Goal: Information Seeking & Learning: Learn about a topic

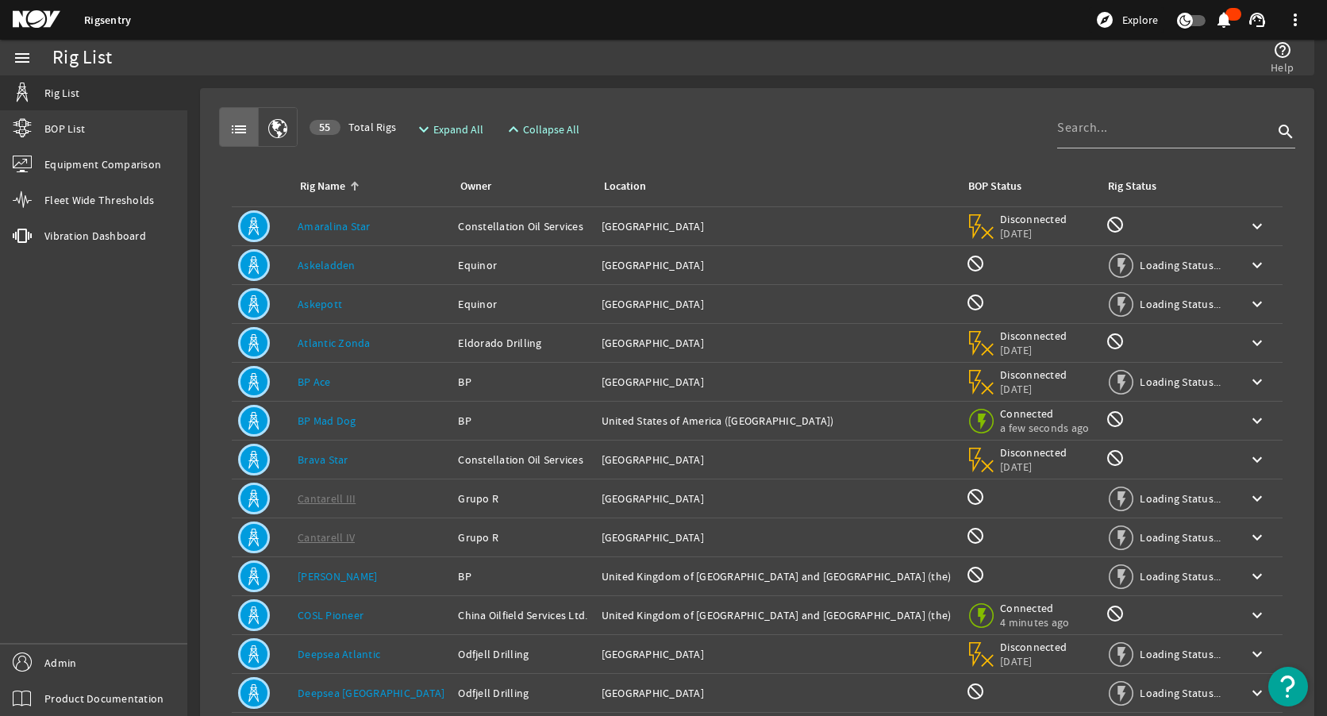
click at [370, 227] on div "Rig Name: Amaralina Star" at bounding box center [372, 226] width 148 height 16
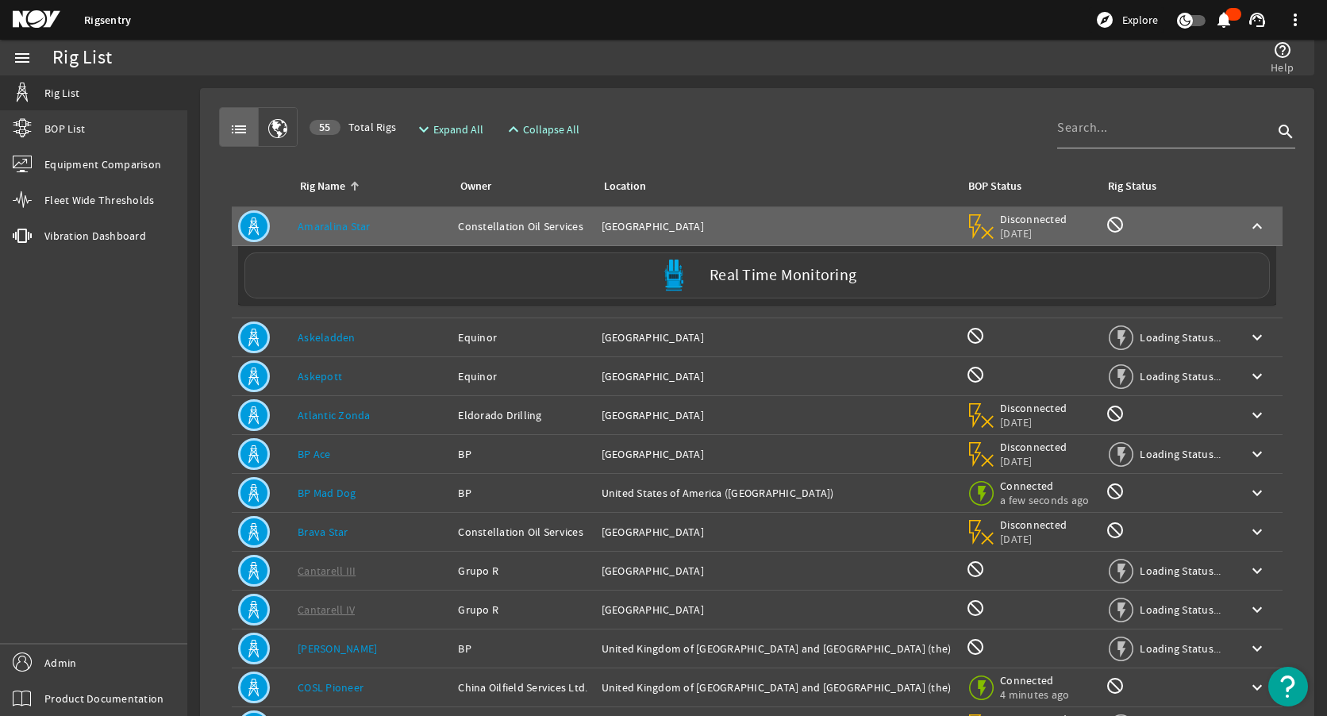
click at [395, 292] on div "Real Time Monitoring" at bounding box center [756, 275] width 1025 height 46
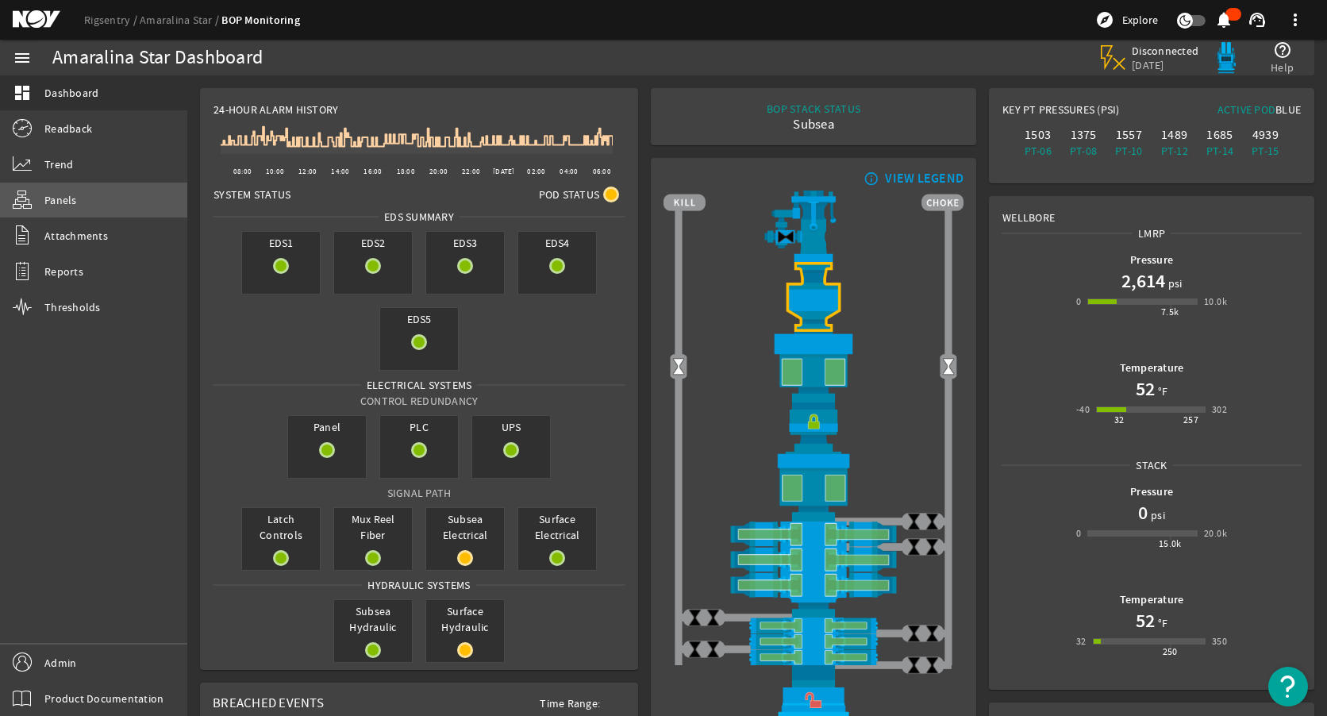
click at [86, 209] on link "Panels" at bounding box center [93, 200] width 187 height 35
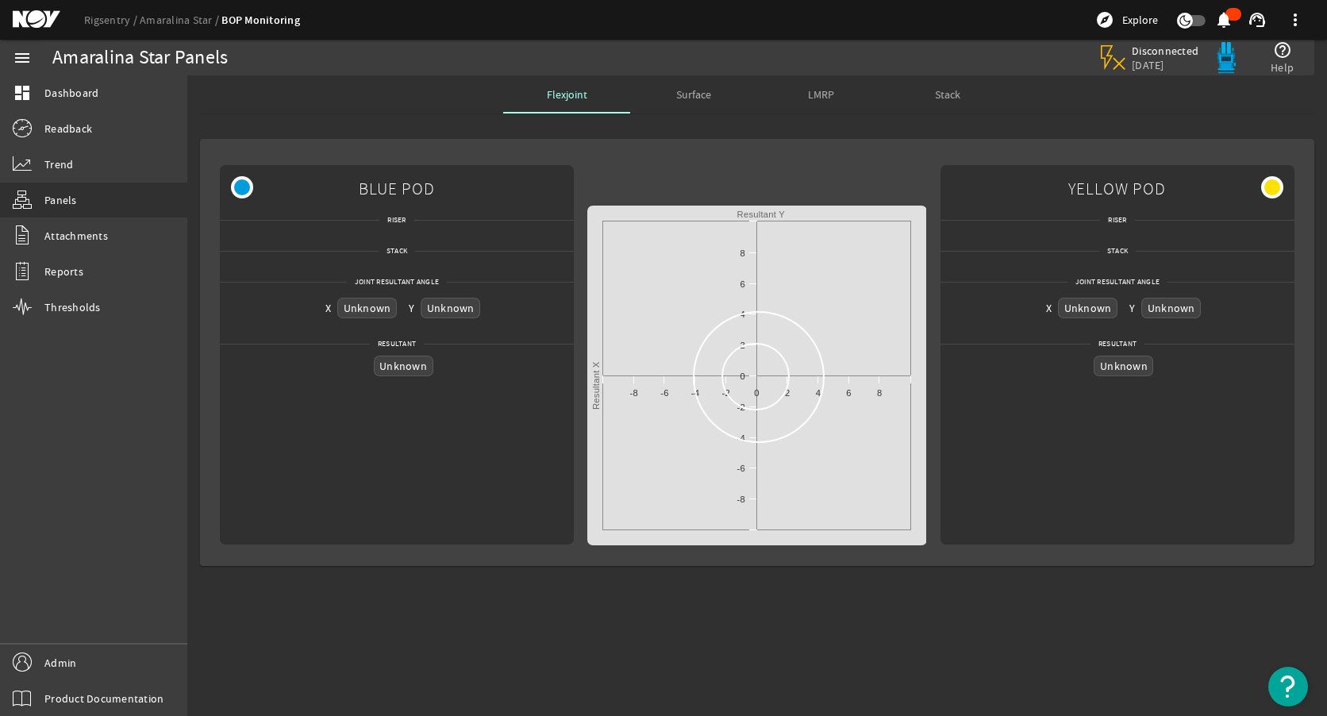
click at [686, 94] on span "Surface" at bounding box center [693, 94] width 35 height 11
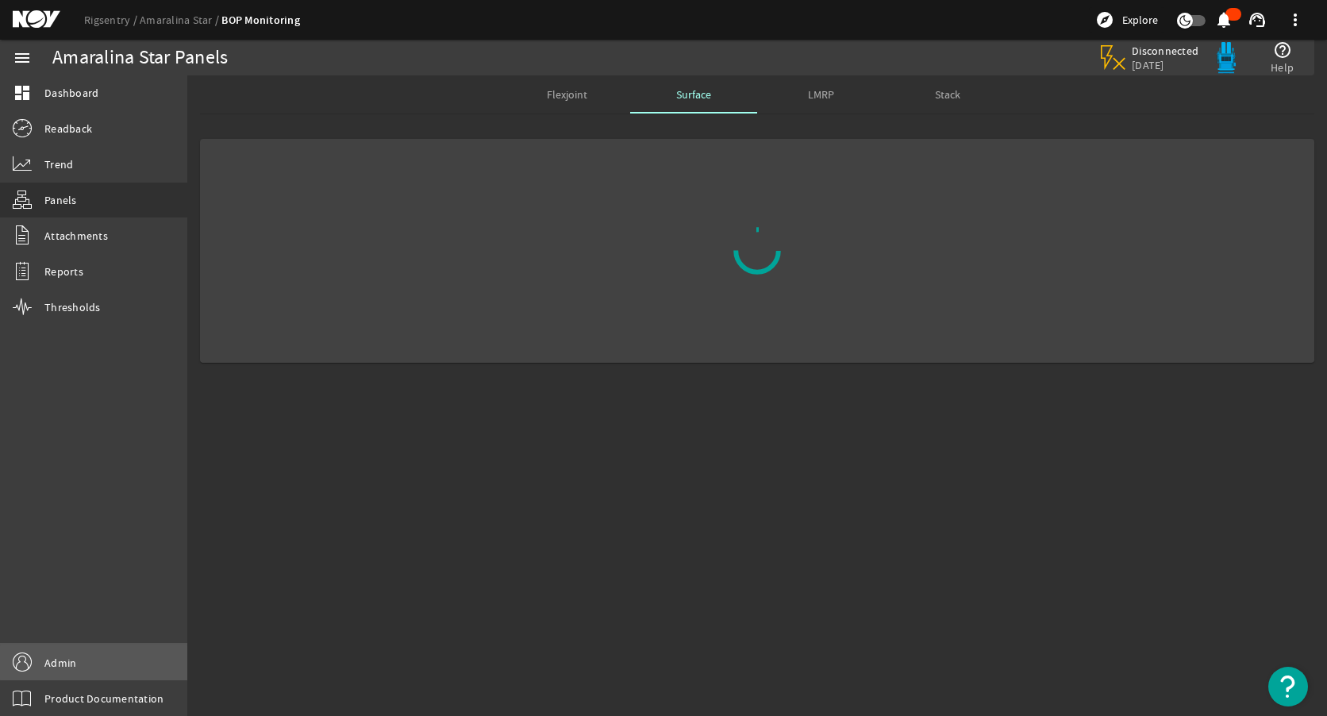
click at [94, 663] on link "Admin" at bounding box center [93, 662] width 187 height 36
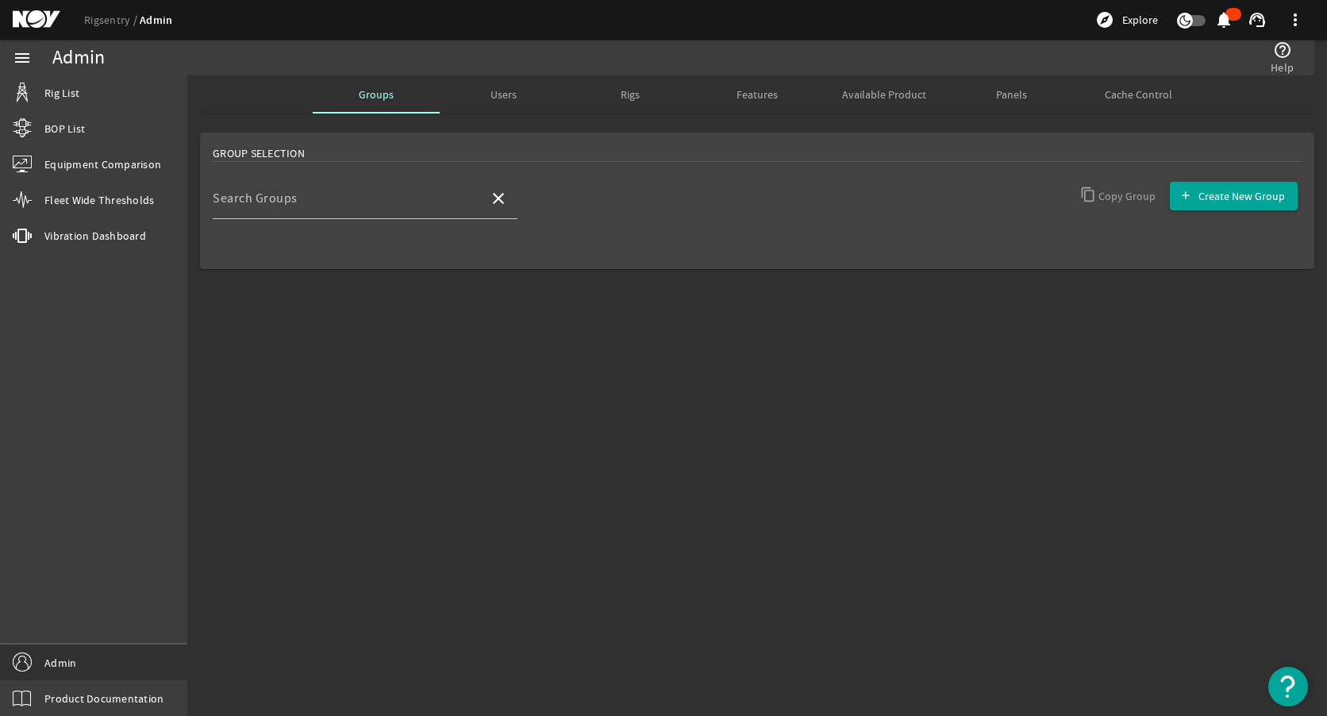
click at [1034, 89] on div "Panels" at bounding box center [1010, 94] width 127 height 38
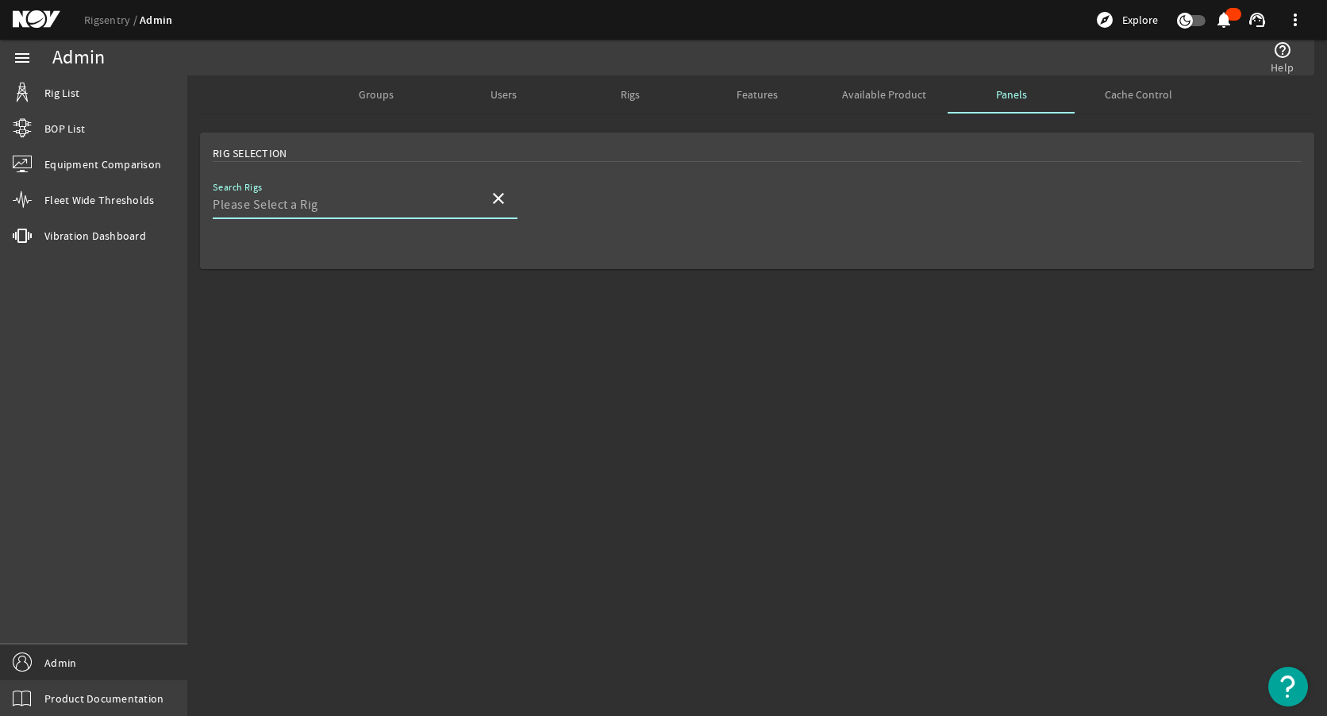
click at [323, 202] on input "Search Rigs" at bounding box center [344, 204] width 263 height 19
click at [261, 239] on span "Amaralina Star" at bounding box center [267, 244] width 85 height 16
type input "Amaralina Star"
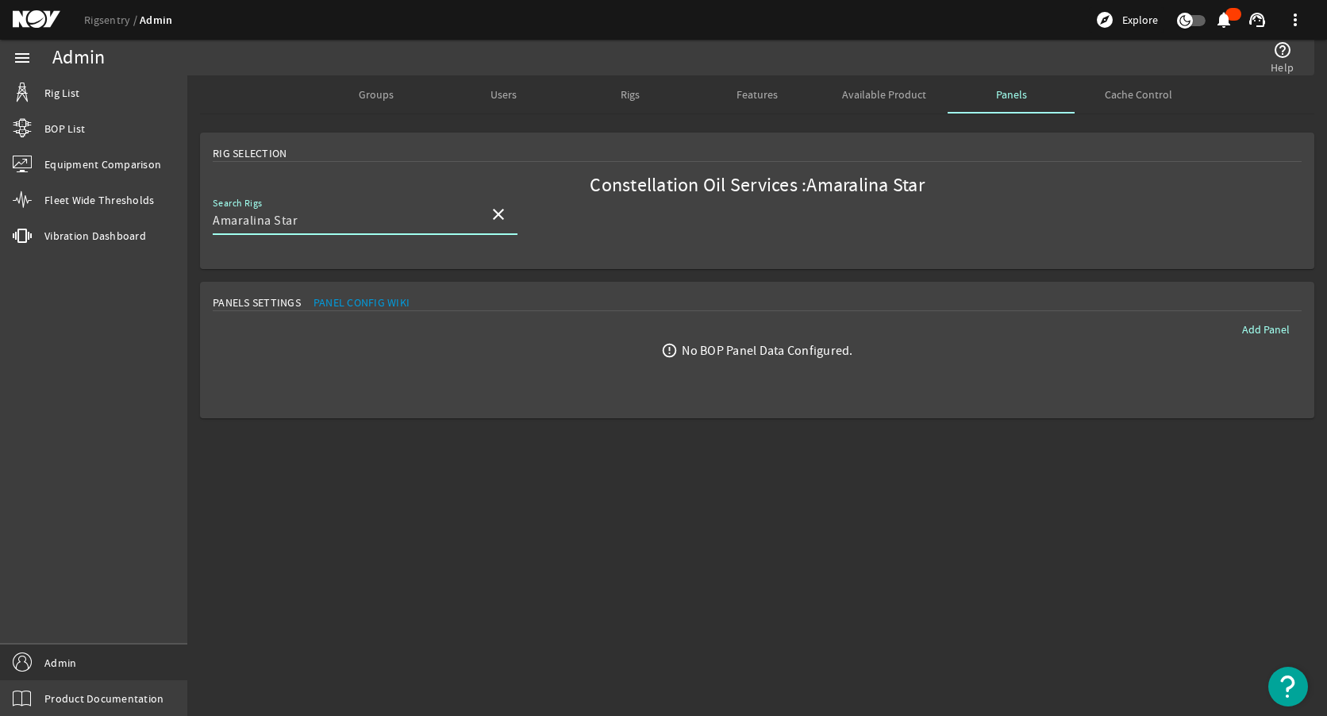
click at [721, 297] on div "Panels Settings Panel Config Wiki" at bounding box center [757, 302] width 1089 height 17
click at [925, 342] on div "error_outline No BOP Panel Data Configured." at bounding box center [757, 350] width 1114 height 17
click at [759, 462] on mat-sidenav-content "Admin help_outline Help Groups Users Rigs Features Available Product Panels Cac…" at bounding box center [756, 395] width 1139 height 640
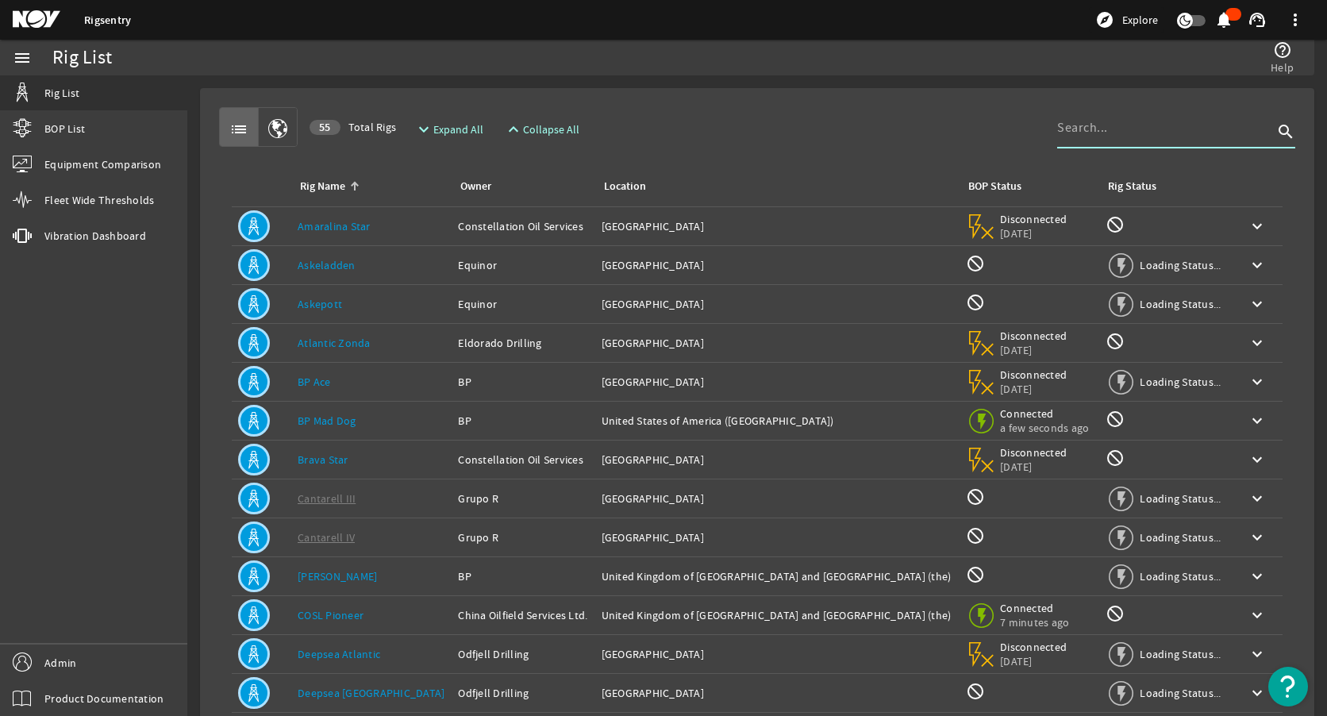
click at [1083, 133] on input at bounding box center [1165, 127] width 216 height 19
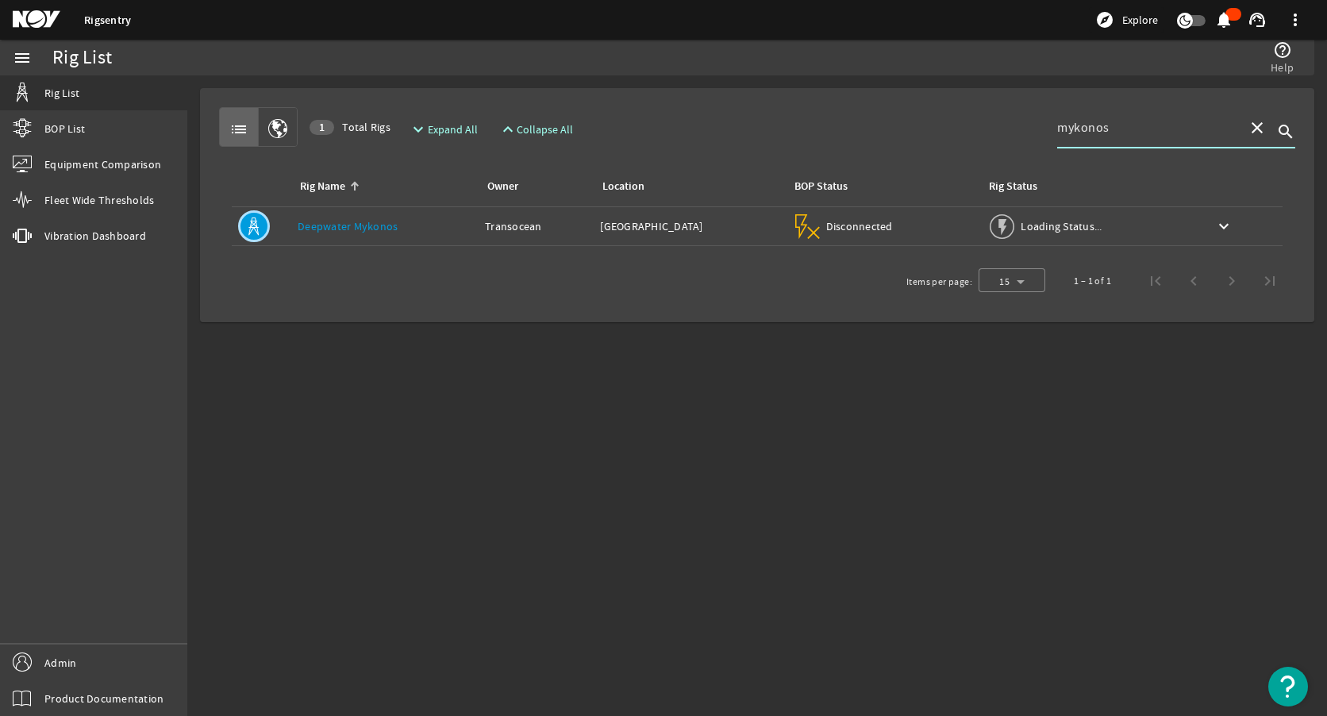
type input "mykonos"
click at [369, 233] on div "Rig Name: Deepwater Mykonos" at bounding box center [385, 226] width 175 height 16
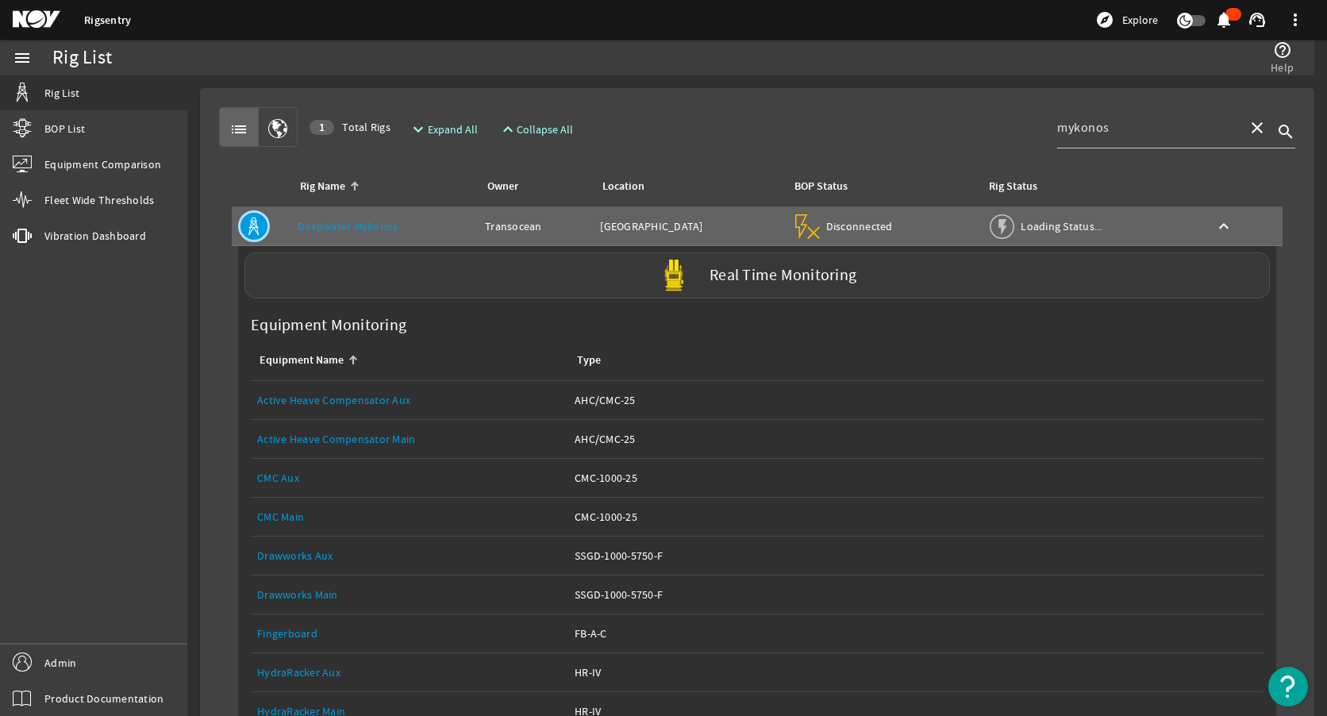
click at [476, 279] on div "Real Time Monitoring" at bounding box center [756, 275] width 1025 height 46
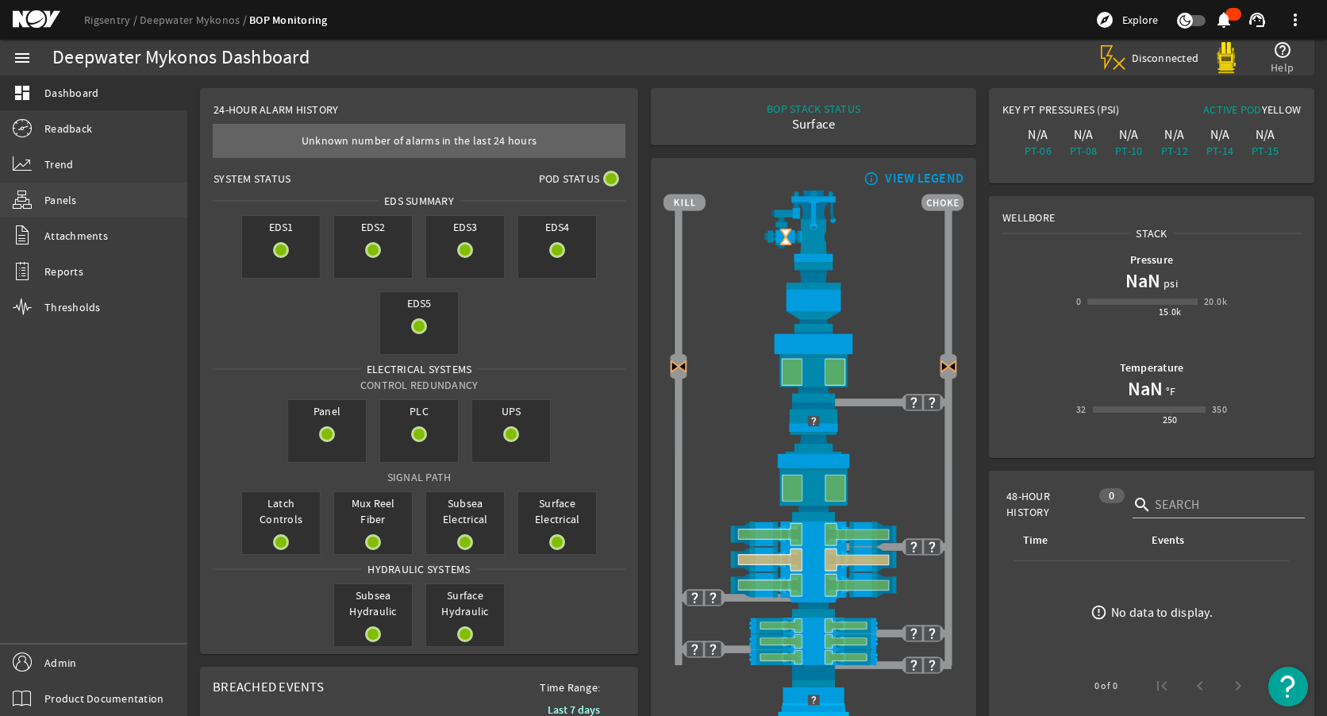
click at [102, 204] on link "Panels" at bounding box center [93, 200] width 187 height 35
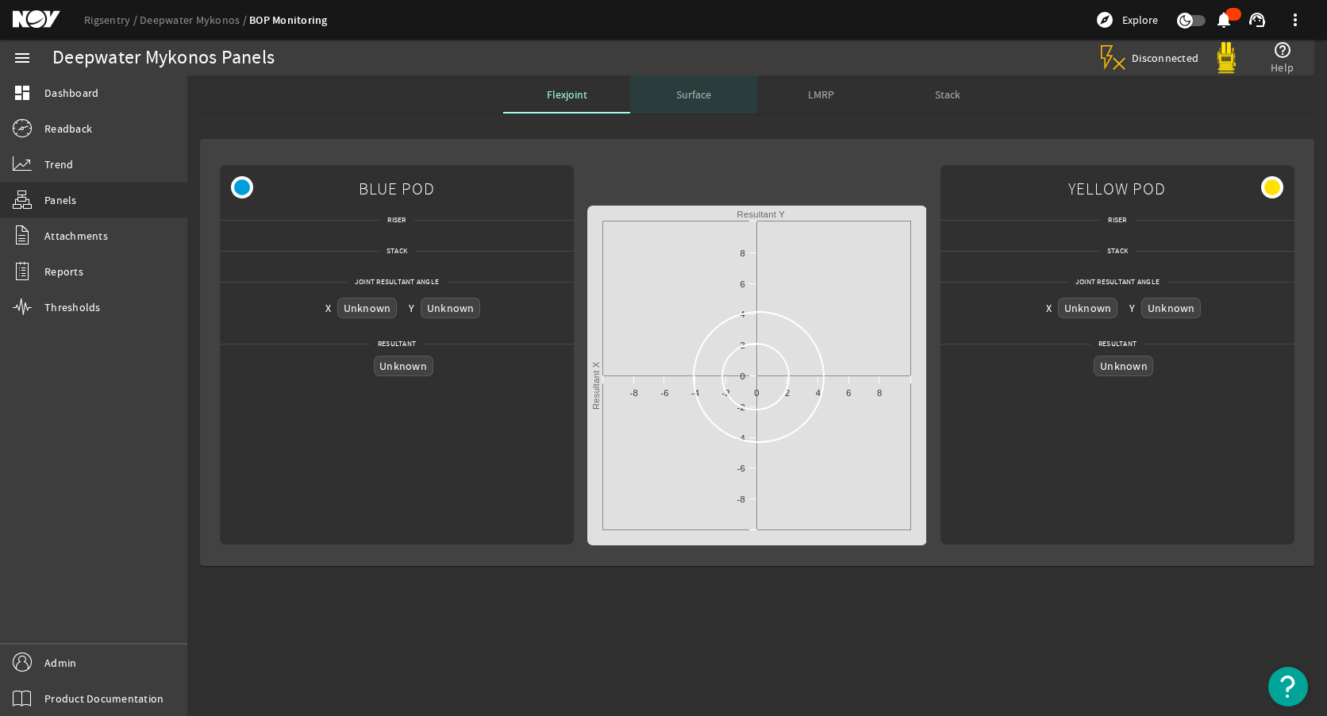
click at [684, 92] on span "Surface" at bounding box center [693, 94] width 35 height 11
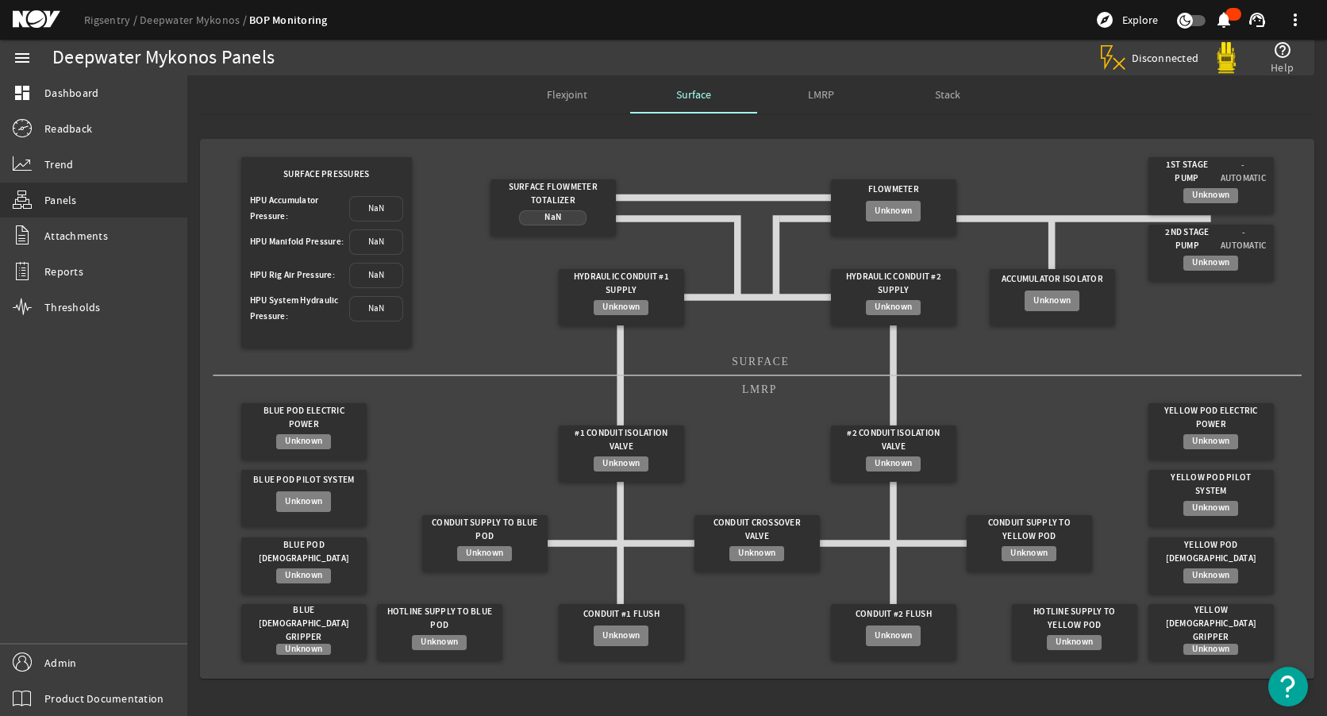
click at [799, 91] on div "LMRP" at bounding box center [820, 94] width 127 height 38
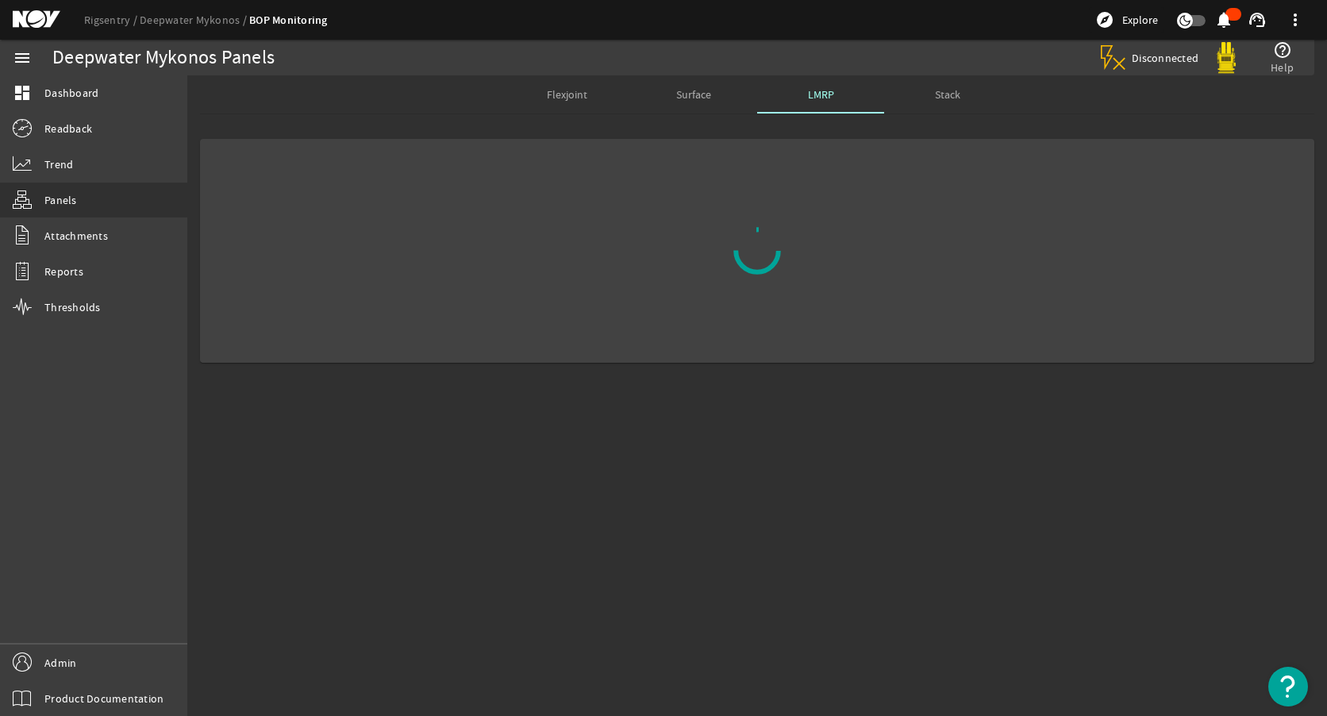
click at [712, 186] on mat-card at bounding box center [757, 251] width 1114 height 224
click at [905, 104] on div "Stack" at bounding box center [947, 94] width 127 height 38
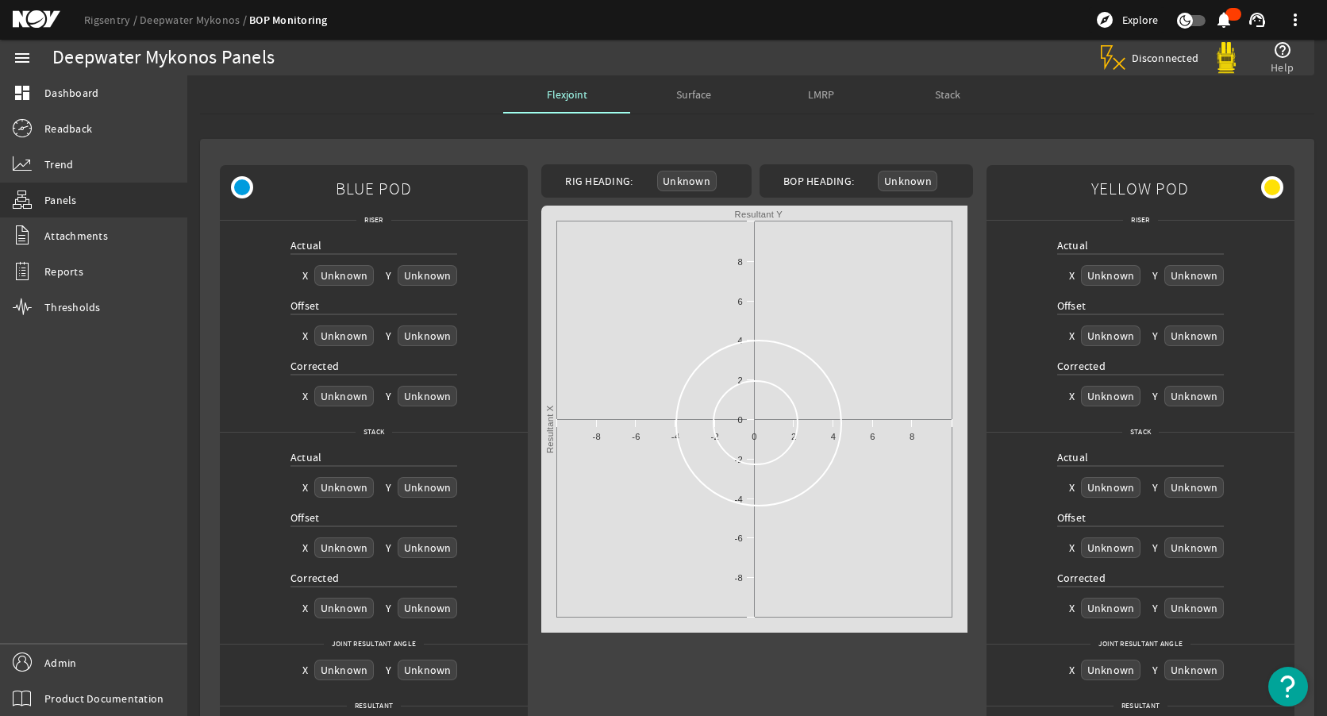
click at [938, 95] on span "Stack" at bounding box center [947, 94] width 25 height 11
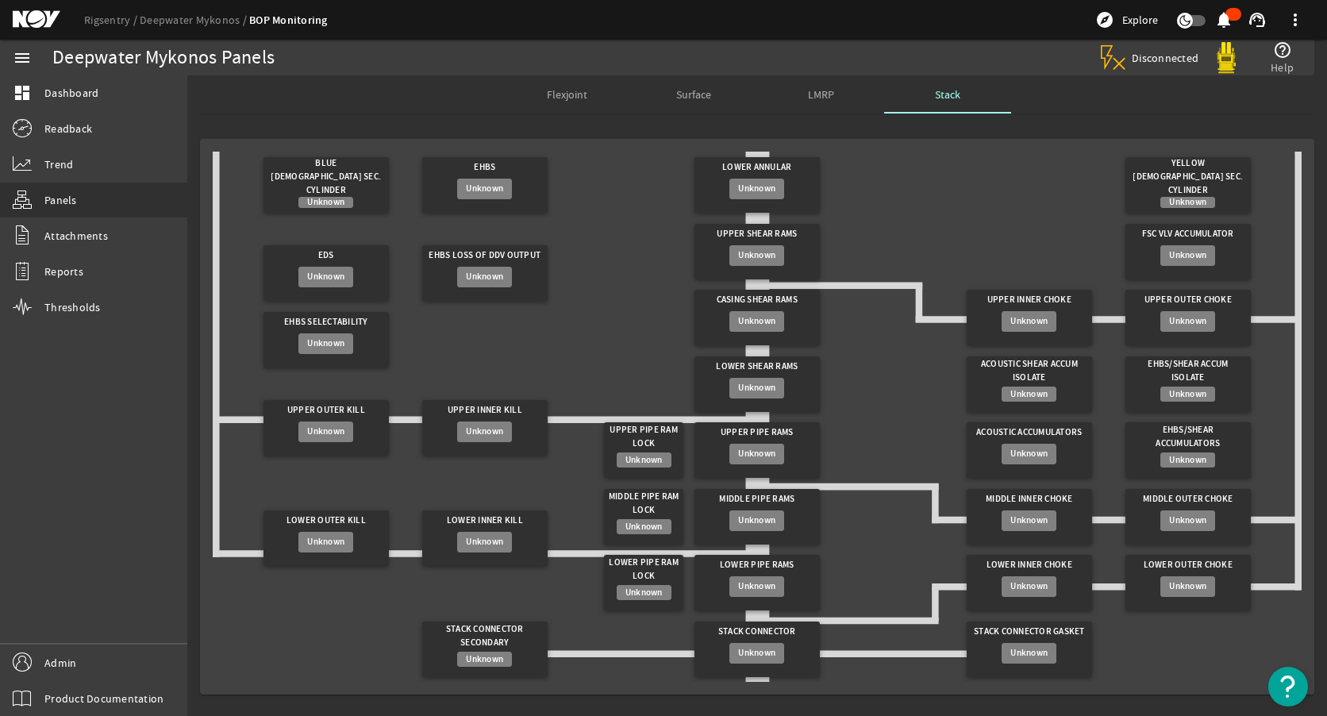
click at [837, 81] on div "LMRP" at bounding box center [820, 94] width 127 height 38
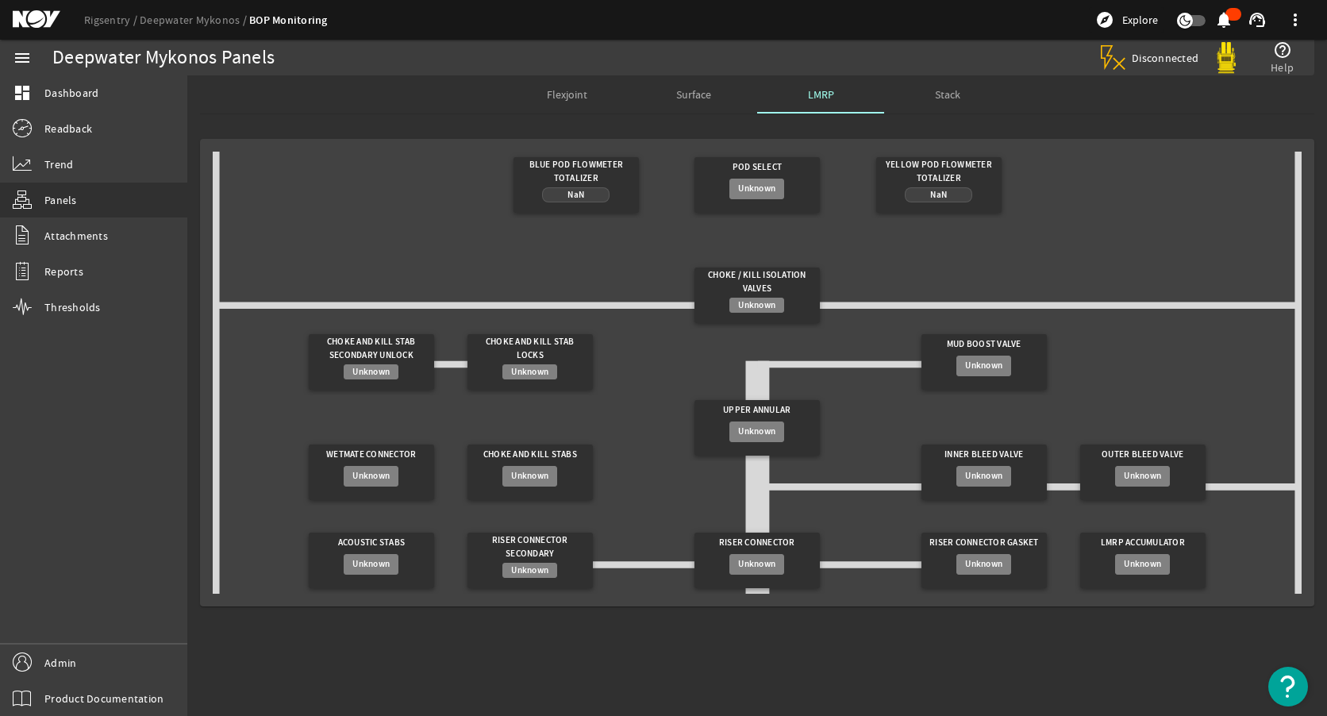
click at [366, 110] on div "Flexjoint Surface LMRP Stack" at bounding box center [757, 94] width 1114 height 38
